Goal: Task Accomplishment & Management: Contribute content

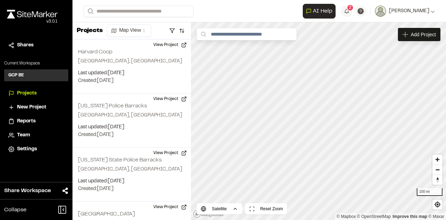
click at [28, 108] on span "New Project" at bounding box center [31, 108] width 29 height 8
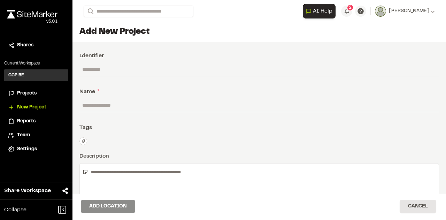
click at [105, 101] on input "text" at bounding box center [259, 105] width 360 height 13
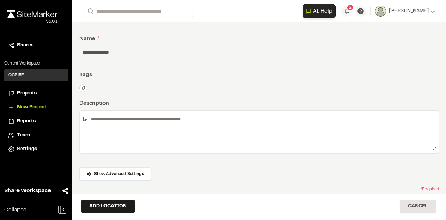
scroll to position [54, 0]
type input "**********"
click at [109, 204] on button "Add Location" at bounding box center [108, 206] width 54 height 13
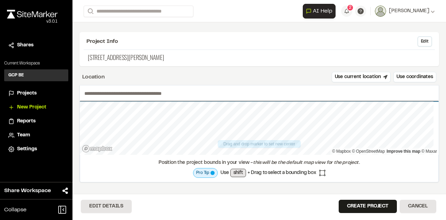
click at [92, 97] on input "text" at bounding box center [259, 93] width 359 height 16
type input "**********"
click at [125, 56] on p "105 Bartlett Rd" at bounding box center [259, 57] width 346 height 9
click at [130, 58] on p "105 Bartlett Rd" at bounding box center [259, 57] width 346 height 9
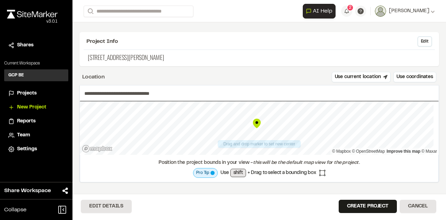
click at [117, 57] on p "105 Bartlett Rd" at bounding box center [259, 57] width 346 height 9
click at [418, 38] on button "Edit" at bounding box center [425, 41] width 15 height 10
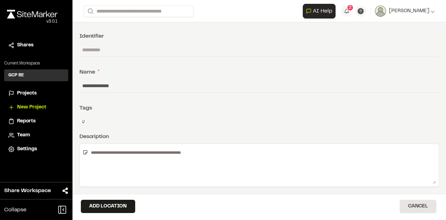
click at [115, 84] on input "**********" at bounding box center [259, 85] width 360 height 13
type input "**********"
click at [123, 203] on button "Add Location" at bounding box center [108, 206] width 54 height 13
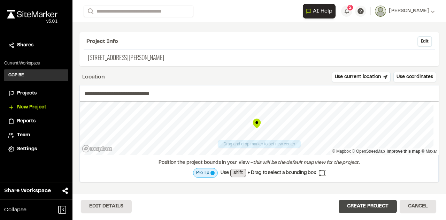
click at [346, 202] on button "Create Project" at bounding box center [368, 206] width 58 height 13
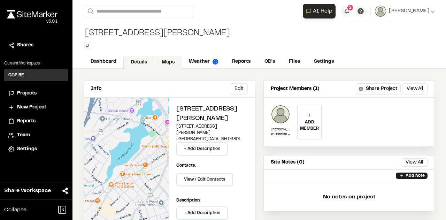
click at [169, 58] on link "Maps" at bounding box center [168, 62] width 28 height 13
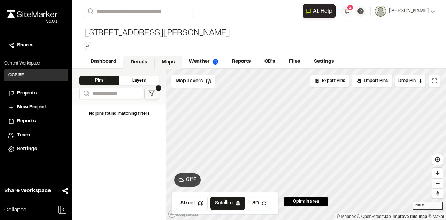
click at [134, 57] on link "Details" at bounding box center [138, 62] width 31 height 13
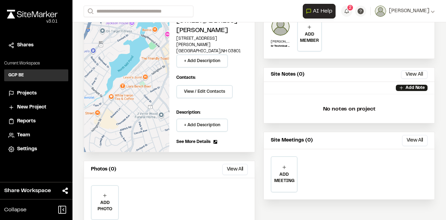
scroll to position [88, 0]
click at [406, 86] on p "Add Note" at bounding box center [415, 88] width 19 height 6
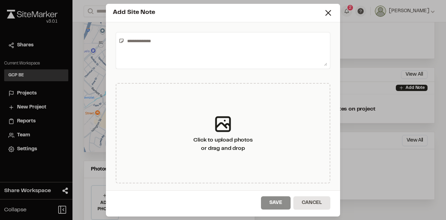
click at [166, 38] on textarea at bounding box center [225, 50] width 203 height 31
click at [327, 15] on icon at bounding box center [328, 13] width 10 height 10
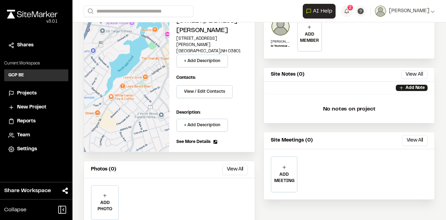
click at [33, 97] on span "Projects" at bounding box center [27, 94] width 20 height 8
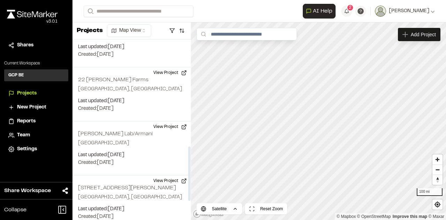
scroll to position [420, 0]
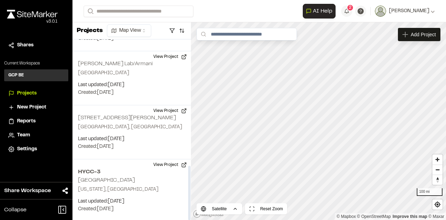
drag, startPoint x: 191, startPoint y: 78, endPoint x: 195, endPoint y: 216, distance: 138.8
click at [191, 216] on div at bounding box center [189, 129] width 3 height 181
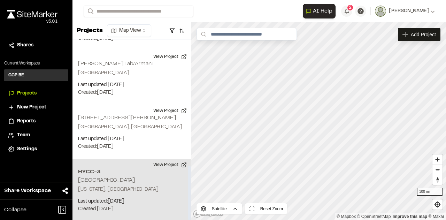
click at [127, 195] on div "HYCC-3 Gateway Tunnel New York, NY Last updated: Sep 24, 2025 Budget: $ Created…" at bounding box center [132, 190] width 119 height 62
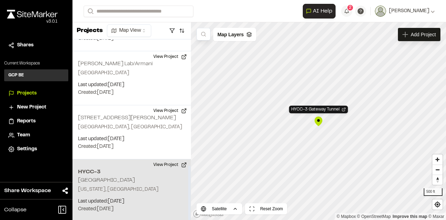
click at [98, 178] on h2 "[GEOGRAPHIC_DATA]" at bounding box center [106, 180] width 57 height 5
click at [113, 198] on p "Last updated: Sep 24, 2025" at bounding box center [131, 202] width 107 height 8
click at [98, 174] on h2 "HYCC-3" at bounding box center [131, 172] width 107 height 8
click at [152, 165] on button "View Project" at bounding box center [170, 164] width 42 height 11
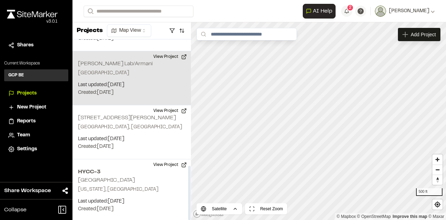
click at [116, 85] on p "Last updated: [DATE]" at bounding box center [131, 85] width 107 height 8
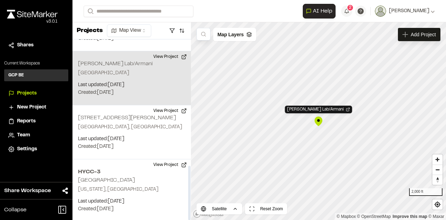
click at [108, 79] on div "[PERSON_NAME] Lab/[GEOGRAPHIC_DATA] Last updated: [DATE] Budget: $ Created: [DA…" at bounding box center [132, 78] width 119 height 54
click at [107, 71] on p "[GEOGRAPHIC_DATA]" at bounding box center [131, 73] width 107 height 8
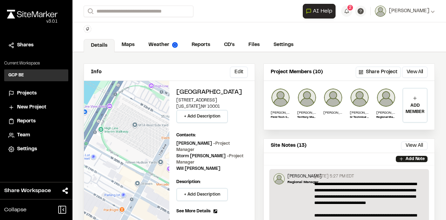
scroll to position [14, 0]
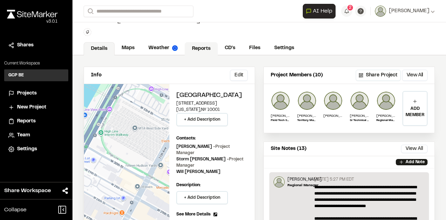
click at [204, 49] on link "Reports" at bounding box center [201, 48] width 33 height 13
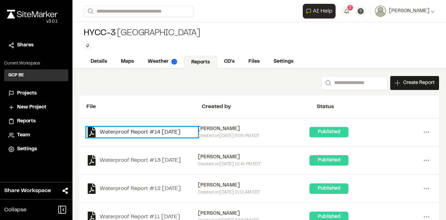
click at [167, 130] on link "Waterproof Report #14 2025-09-23" at bounding box center [142, 132] width 112 height 10
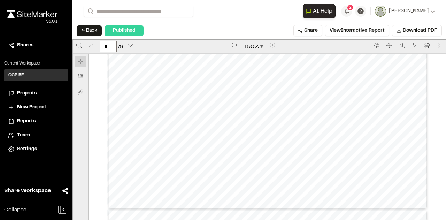
scroll to position [891, 0]
type input "*"
click at [84, 27] on button "← Back" at bounding box center [89, 30] width 25 height 10
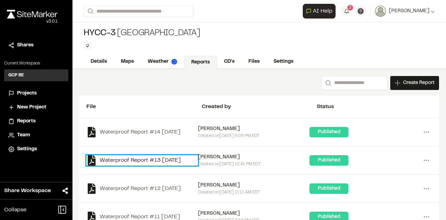
click at [162, 157] on link "Waterproof Report #13 2025-09-19" at bounding box center [142, 160] width 112 height 10
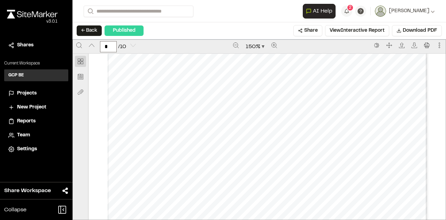
scroll to position [34, 0]
type input "*"
click at [90, 35] on button "← Back" at bounding box center [89, 30] width 25 height 10
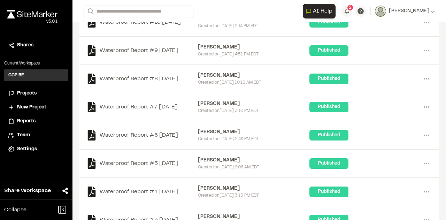
scroll to position [213, 0]
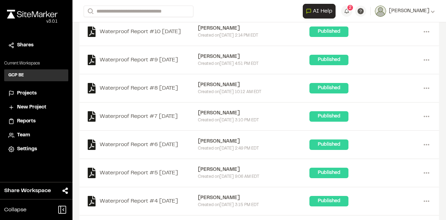
click at [208, 114] on div "James Rosso" at bounding box center [254, 113] width 112 height 8
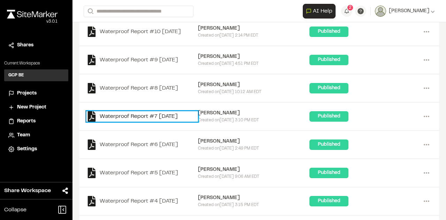
click at [132, 114] on link "Waterproof Report #7 2025-09-03" at bounding box center [142, 116] width 112 height 10
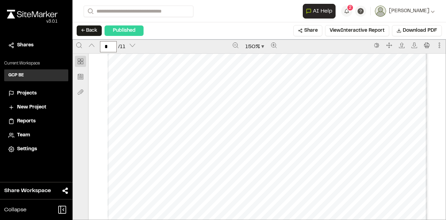
scroll to position [547, 0]
type input "*"
click at [84, 32] on button "← Back" at bounding box center [89, 30] width 25 height 10
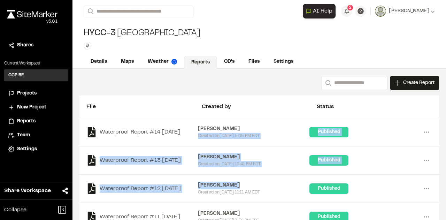
drag, startPoint x: 295, startPoint y: 186, endPoint x: 415, endPoint y: 171, distance: 121.6
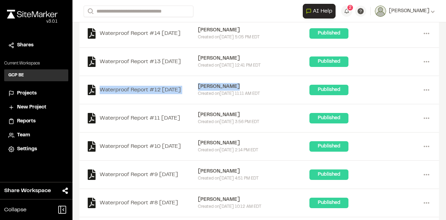
scroll to position [100, 0]
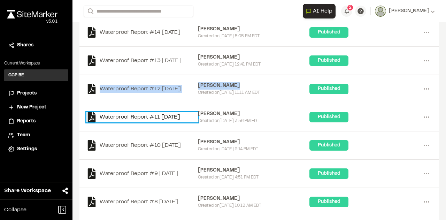
click at [153, 119] on link "Waterproof Report #11 2025-09-16" at bounding box center [142, 117] width 112 height 10
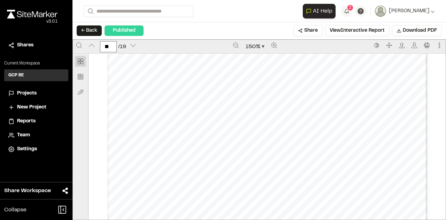
scroll to position [5535, 0]
type input "**"
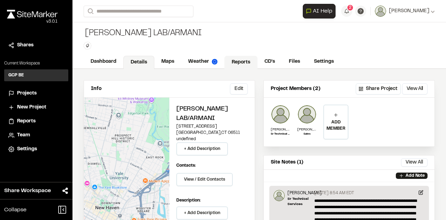
click at [241, 59] on link "Reports" at bounding box center [240, 62] width 33 height 13
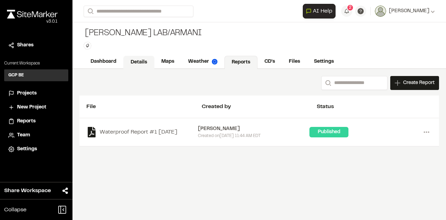
click at [138, 59] on link "Details" at bounding box center [138, 62] width 31 height 13
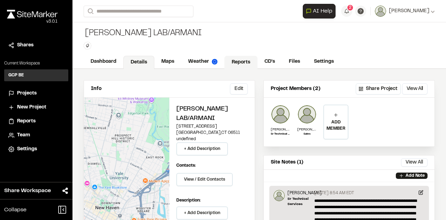
click at [234, 67] on link "Reports" at bounding box center [240, 62] width 33 height 13
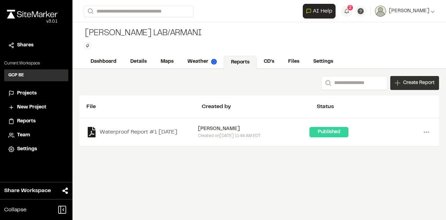
click at [403, 85] on span "Create Report" at bounding box center [418, 83] width 31 height 8
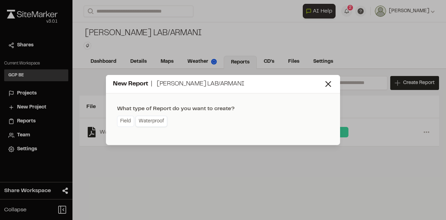
click at [147, 120] on link "Waterproof" at bounding box center [152, 121] width 32 height 11
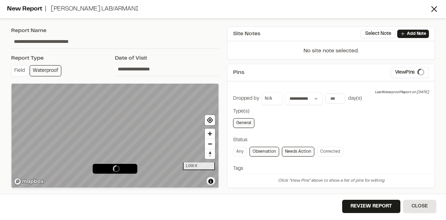
type input "**********"
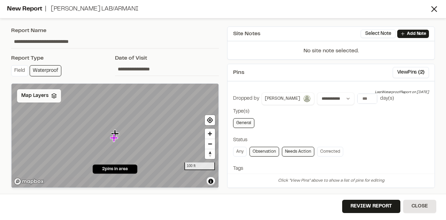
click at [49, 99] on div "Map Layers" at bounding box center [39, 95] width 44 height 13
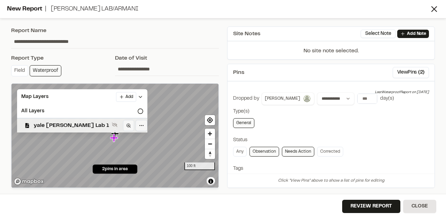
click at [45, 124] on span "yale Wright Lab 1" at bounding box center [71, 125] width 75 height 8
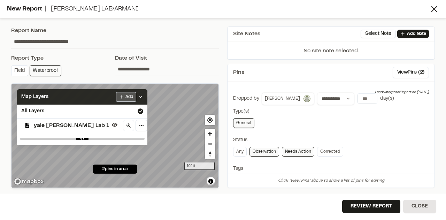
click at [97, 95] on html "**********" at bounding box center [223, 110] width 446 height 220
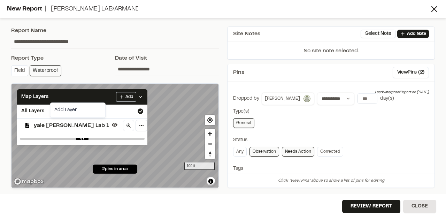
click at [170, 134] on html "**********" at bounding box center [223, 110] width 446 height 220
click at [35, 11] on div "New Report | Yale Wright Lab/Armani" at bounding box center [218, 9] width 422 height 9
click at [123, 173] on div "2 pins in area" at bounding box center [115, 169] width 45 height 9
click at [46, 68] on link "Waterproof" at bounding box center [46, 70] width 32 height 11
click at [409, 72] on button "View Pins ( 2 )" at bounding box center [411, 72] width 36 height 11
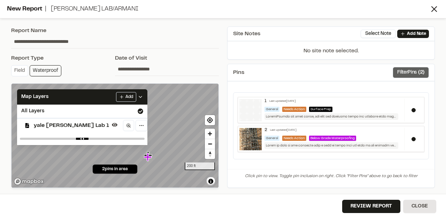
click at [415, 69] on button "Filter Pins ( 2 )" at bounding box center [411, 72] width 36 height 11
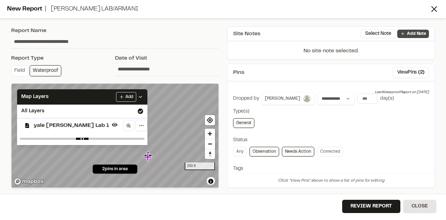
click at [405, 34] on icon at bounding box center [403, 34] width 6 height 6
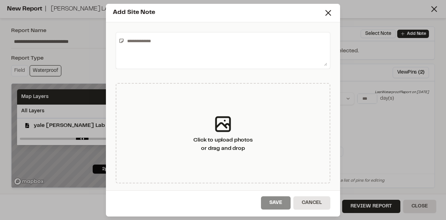
click at [165, 35] on textarea at bounding box center [225, 50] width 203 height 31
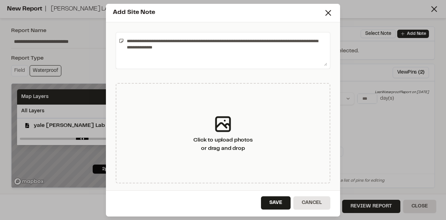
type textarea "**********"
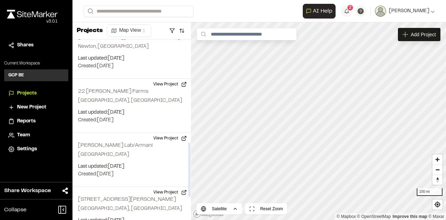
scroll to position [343, 0]
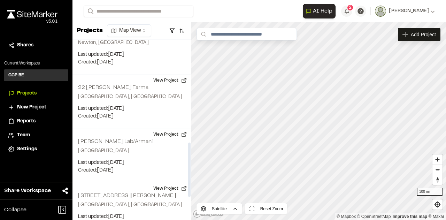
drag, startPoint x: 189, startPoint y: 84, endPoint x: 188, endPoint y: 187, distance: 102.8
click at [188, 187] on div at bounding box center [189, 170] width 2 height 54
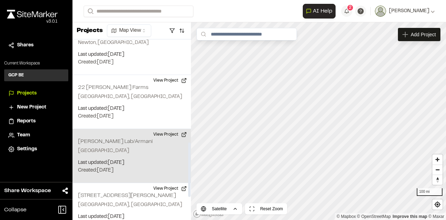
click at [113, 159] on p "Last updated: Sep 2, 2025" at bounding box center [131, 163] width 107 height 8
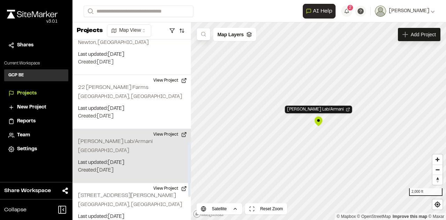
click at [102, 143] on div "Yale Wright Lab/Armani New Haven, CT 06511 Last updated: Sep 2, 2025 Budget: $ …" at bounding box center [132, 156] width 119 height 54
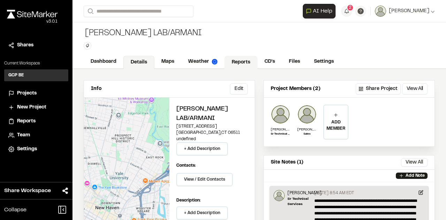
click at [247, 61] on link "Reports" at bounding box center [240, 62] width 33 height 13
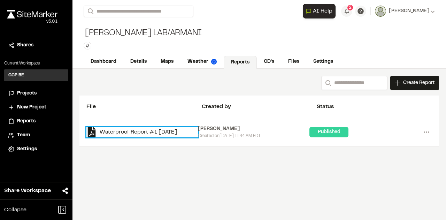
click at [162, 130] on link "Waterproof Report #1 [DATE]" at bounding box center [142, 132] width 112 height 10
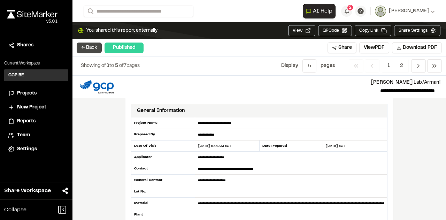
click at [82, 47] on button "← Back" at bounding box center [89, 48] width 25 height 10
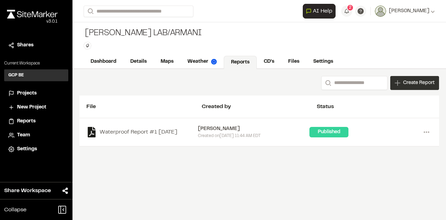
click at [405, 80] on span "Create Report" at bounding box center [418, 83] width 31 height 8
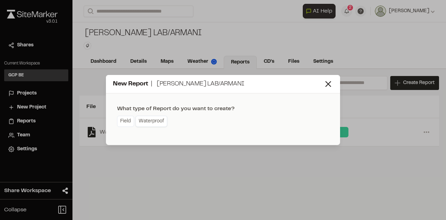
click at [150, 121] on link "Waterproof" at bounding box center [152, 121] width 32 height 11
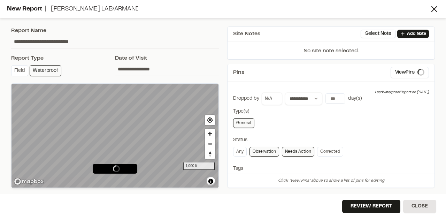
type input "**********"
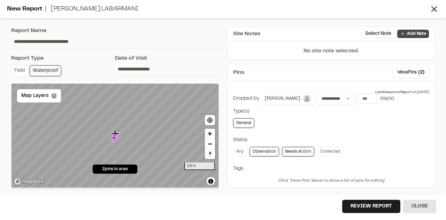
click at [409, 34] on p "Add Note" at bounding box center [416, 34] width 19 height 6
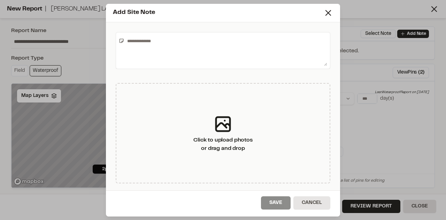
click at [169, 49] on textarea at bounding box center [225, 50] width 203 height 31
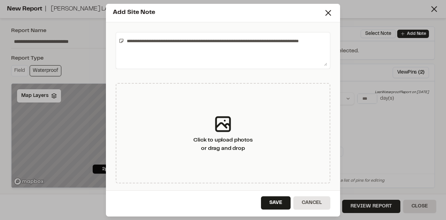
click at [252, 41] on textarea "**********" at bounding box center [225, 50] width 203 height 31
click at [219, 40] on textarea "**********" at bounding box center [225, 50] width 203 height 31
click at [171, 48] on textarea "**********" at bounding box center [225, 50] width 203 height 31
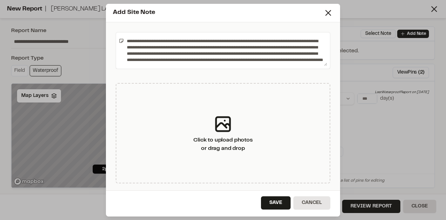
drag, startPoint x: 211, startPoint y: 65, endPoint x: 124, endPoint y: 37, distance: 91.3
click at [124, 37] on textarea "**********" at bounding box center [225, 50] width 203 height 31
type textarea "**********"
drag, startPoint x: 207, startPoint y: 64, endPoint x: 124, endPoint y: 40, distance: 86.8
click at [124, 40] on div "**********" at bounding box center [223, 50] width 215 height 37
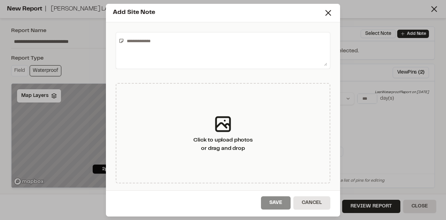
click at [129, 43] on textarea at bounding box center [225, 50] width 203 height 31
paste textarea "**********"
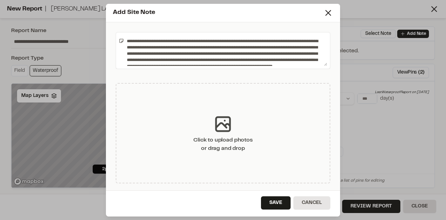
scroll to position [8, 0]
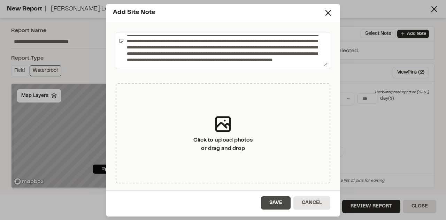
type textarea "**********"
click at [277, 199] on button "Save" at bounding box center [276, 202] width 30 height 13
